Goal: Information Seeking & Learning: Check status

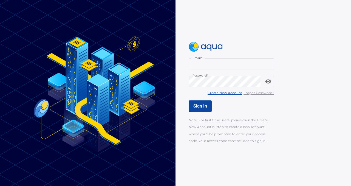
type input "**********"
click at [197, 99] on div "**********" at bounding box center [273, 93] width 171 height 102
click at [196, 104] on span "Sign In" at bounding box center [200, 105] width 14 height 5
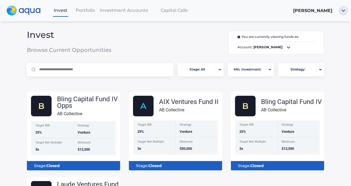
click at [348, 8] on div at bounding box center [342, 10] width 15 height 9
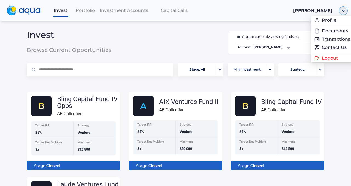
click at [345, 11] on img "button" at bounding box center [343, 10] width 9 height 9
click at [333, 29] on link "Documents" at bounding box center [326, 30] width 36 height 5
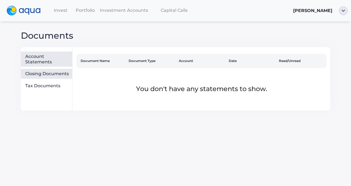
click at [61, 73] on div "Closing Documents" at bounding box center [47, 73] width 45 height 5
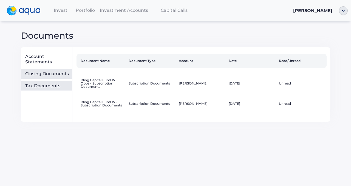
click at [56, 87] on div "Tax Documents" at bounding box center [47, 85] width 45 height 5
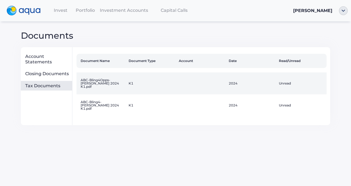
click at [101, 78] on td "ABC-Bling4Opps-[PERSON_NAME] 2024 K1.pdf" at bounding box center [101, 83] width 50 height 22
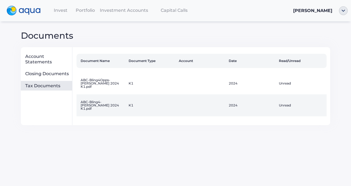
click at [133, 99] on td "K1" at bounding box center [151, 105] width 50 height 22
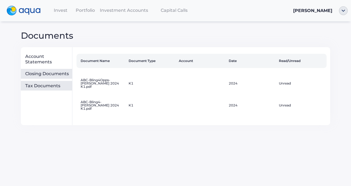
click at [65, 77] on div "Closing Documents" at bounding box center [46, 74] width 51 height 10
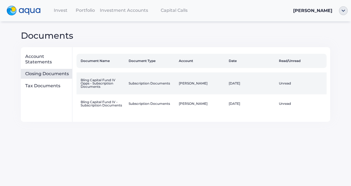
click at [146, 87] on td "Subscription Documents" at bounding box center [151, 83] width 50 height 22
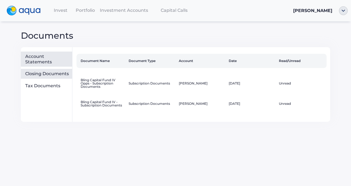
click at [59, 63] on div "Account Statements" at bounding box center [47, 59] width 45 height 11
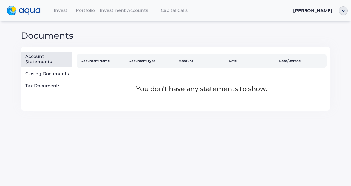
click at [61, 13] on div "Invest" at bounding box center [60, 10] width 25 height 11
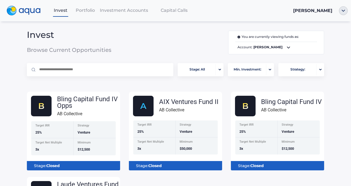
click at [88, 12] on span "Portfolio" at bounding box center [85, 10] width 19 height 5
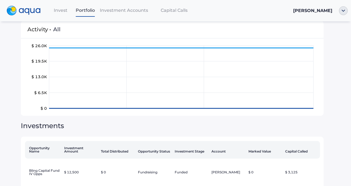
scroll to position [61, 0]
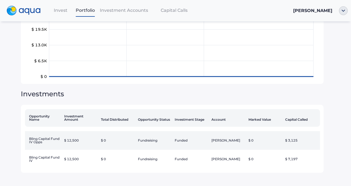
click at [295, 140] on td "$ 3,125" at bounding box center [301, 140] width 37 height 19
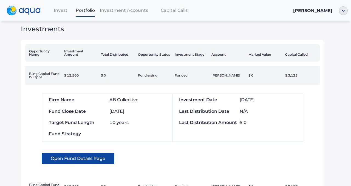
scroll to position [128, 0]
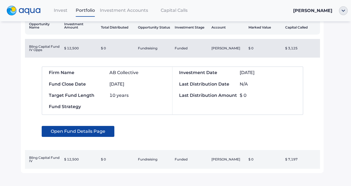
click at [288, 158] on td "$ 7,197" at bounding box center [301, 159] width 37 height 19
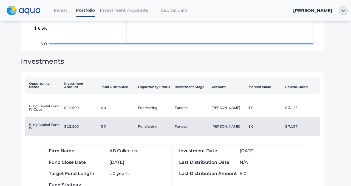
scroll to position [153, 0]
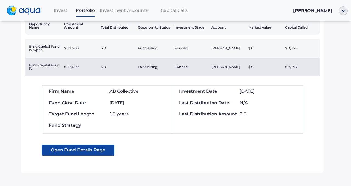
click at [251, 48] on td "$ 0" at bounding box center [264, 48] width 37 height 19
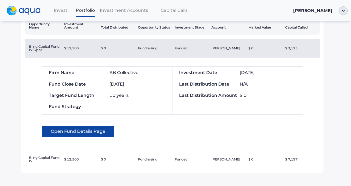
click at [94, 122] on div "Open Fund Details Page" at bounding box center [129, 128] width 174 height 18
click at [93, 124] on div "Open Fund Details Page" at bounding box center [129, 128] width 174 height 18
click at [93, 126] on span "Open Fund Details Page" at bounding box center [78, 131] width 55 height 11
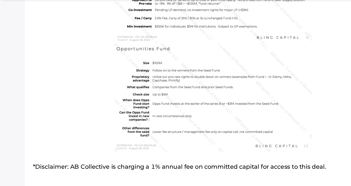
scroll to position [1268, 0]
